Goal: Transaction & Acquisition: Purchase product/service

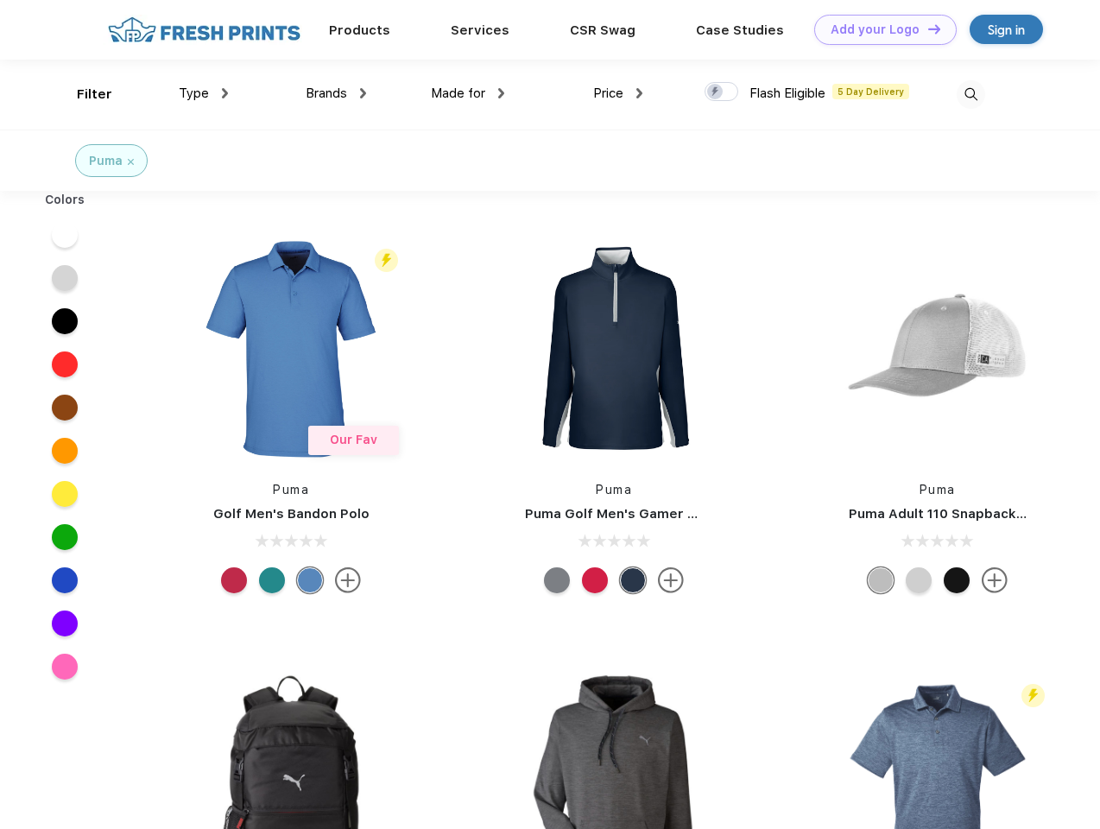
click at [879, 29] on link "Add your Logo Design Tool" at bounding box center [885, 30] width 142 height 30
click at [0, 0] on div "Design Tool" at bounding box center [0, 0] width 0 height 0
click at [927, 28] on link "Add your Logo Design Tool" at bounding box center [885, 30] width 142 height 30
click at [83, 94] on div "Filter" at bounding box center [94, 95] width 35 height 20
click at [204, 93] on span "Type" at bounding box center [194, 93] width 30 height 16
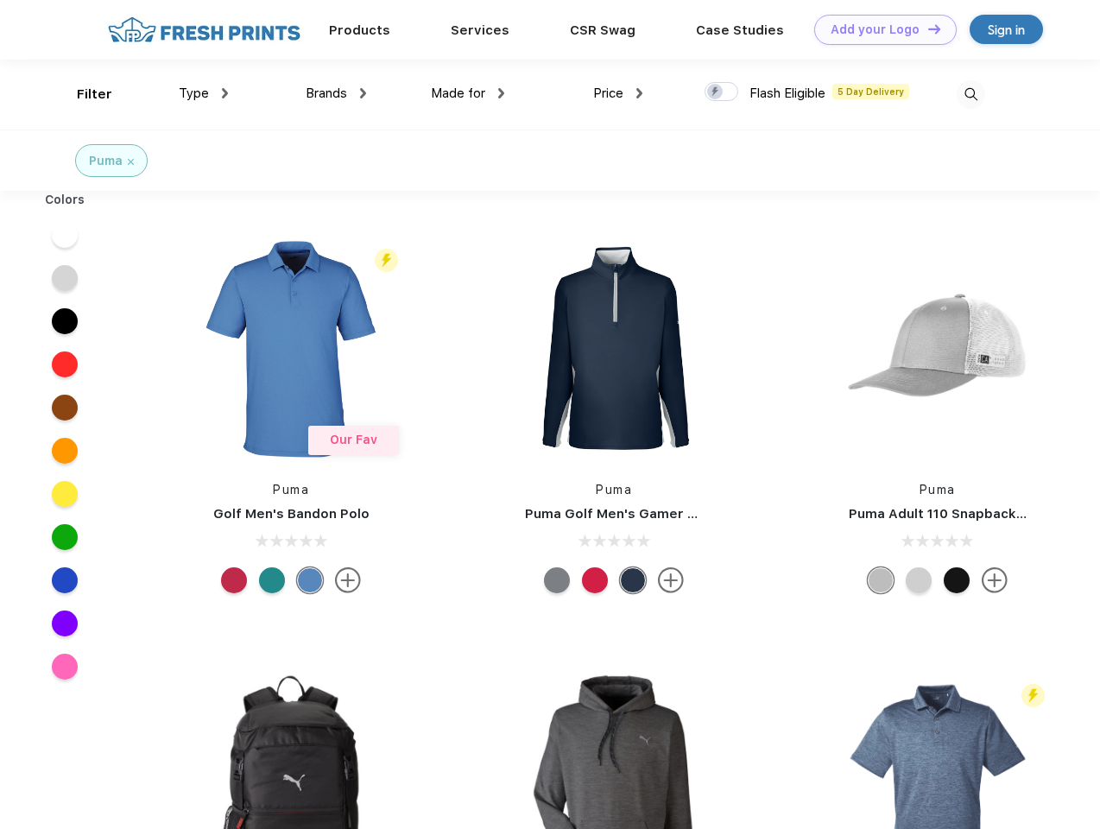
click at [336, 93] on span "Brands" at bounding box center [326, 93] width 41 height 16
click at [468, 93] on span "Made for" at bounding box center [458, 93] width 54 height 16
click at [618, 93] on span "Price" at bounding box center [608, 93] width 30 height 16
click at [722, 92] on div at bounding box center [722, 91] width 34 height 19
click at [716, 92] on input "checkbox" at bounding box center [710, 86] width 11 height 11
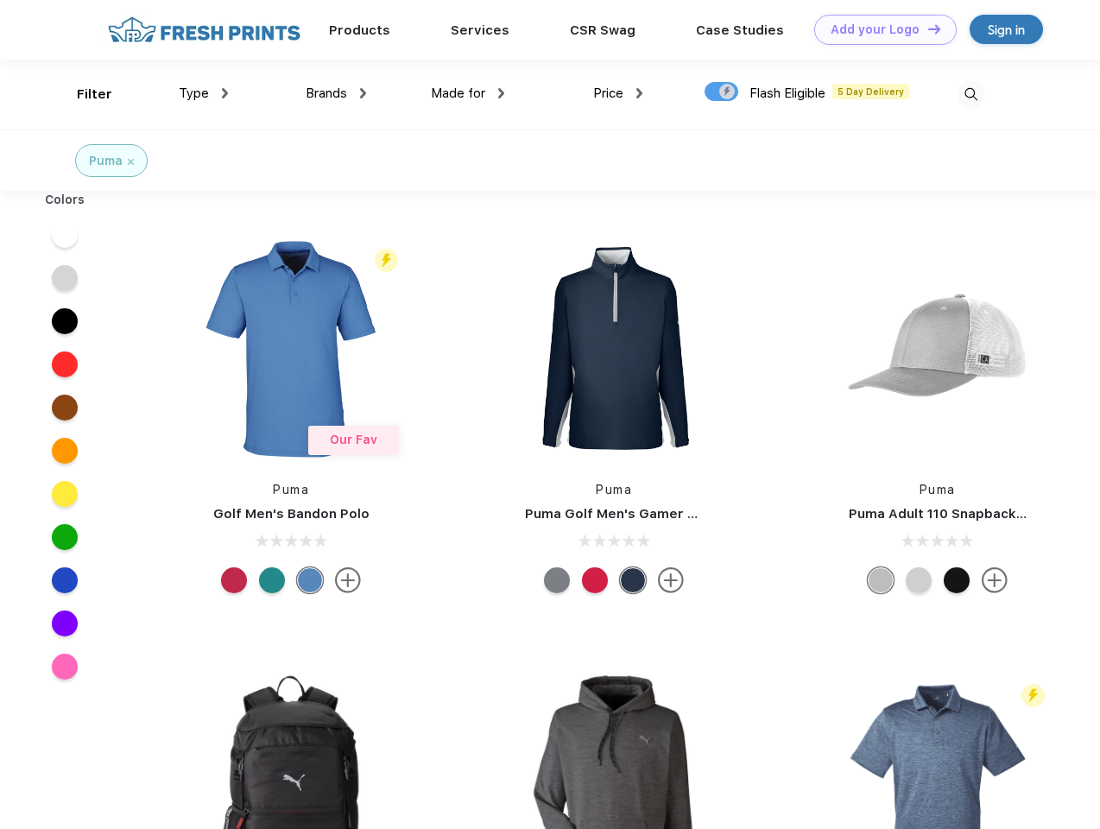
click at [971, 94] on img at bounding box center [971, 94] width 28 height 28
